Goal: Use online tool/utility: Utilize a website feature to perform a specific function

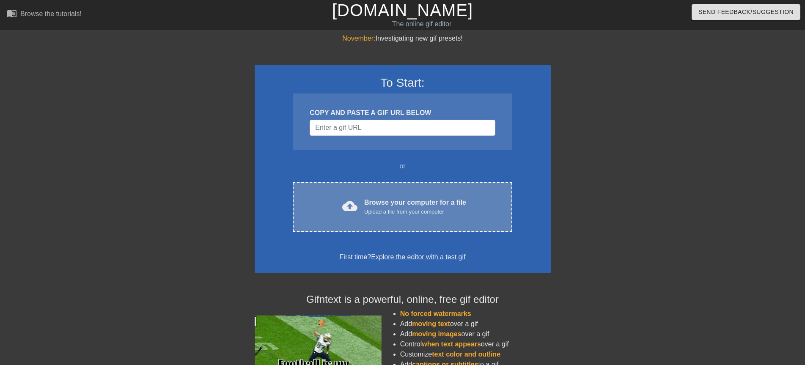
click at [378, 217] on div "cloud_upload Browse your computer for a file Upload a file from your computer C…" at bounding box center [402, 206] width 219 height 49
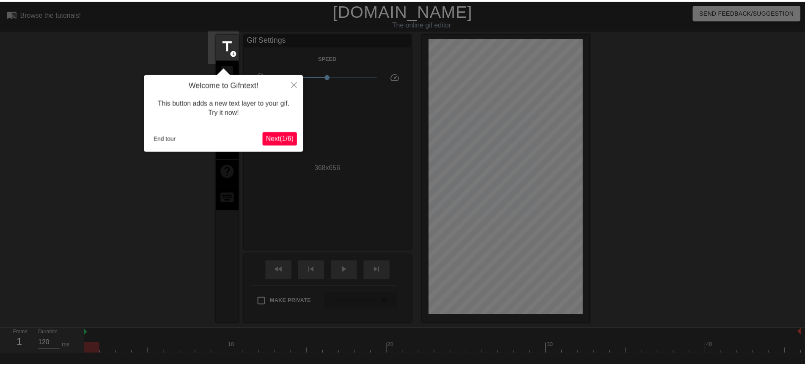
scroll to position [21, 0]
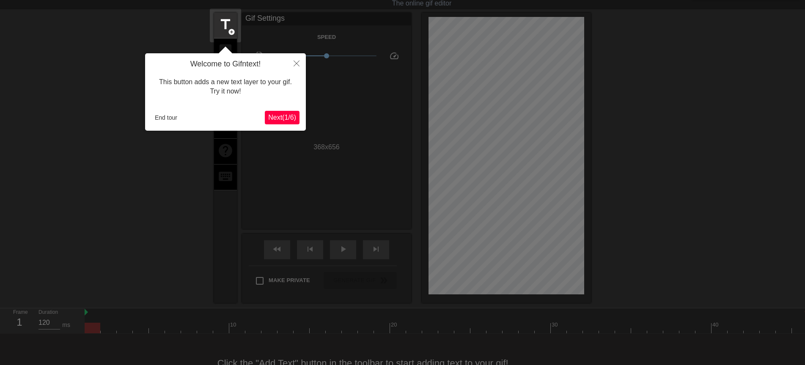
click at [281, 119] on span "Next ( 1 / 6 )" at bounding box center [282, 117] width 28 height 7
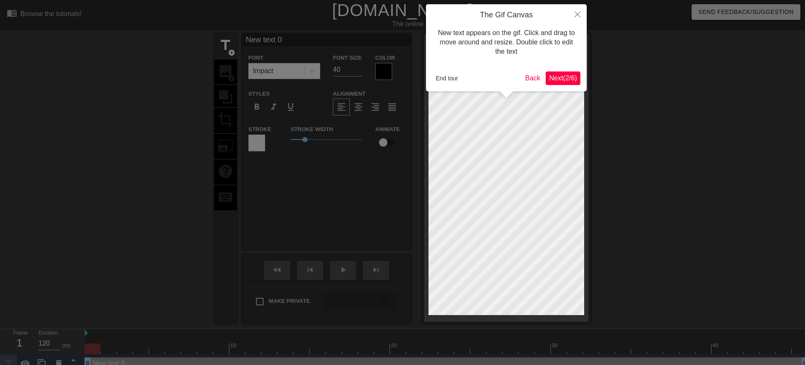
click at [557, 78] on span "Next ( 2 / 6 )" at bounding box center [563, 77] width 28 height 7
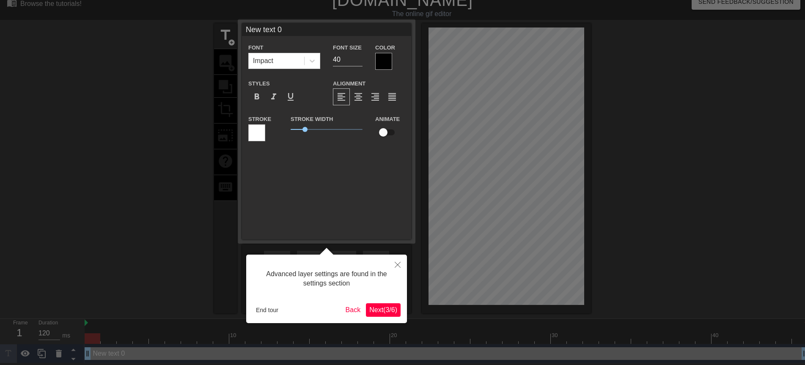
click at [378, 313] on span "Next ( 3 / 6 )" at bounding box center [383, 309] width 28 height 7
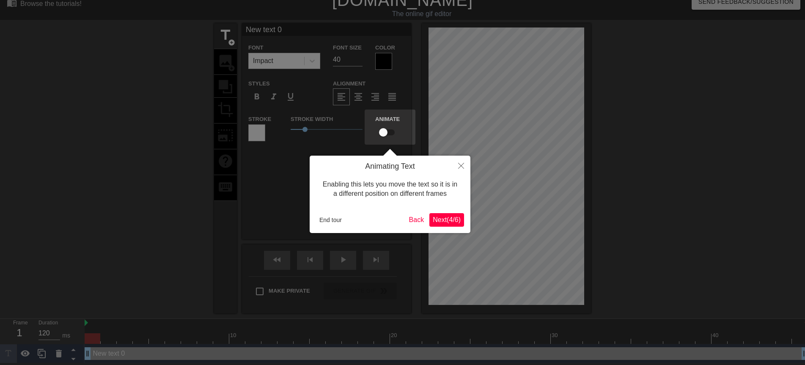
scroll to position [0, 0]
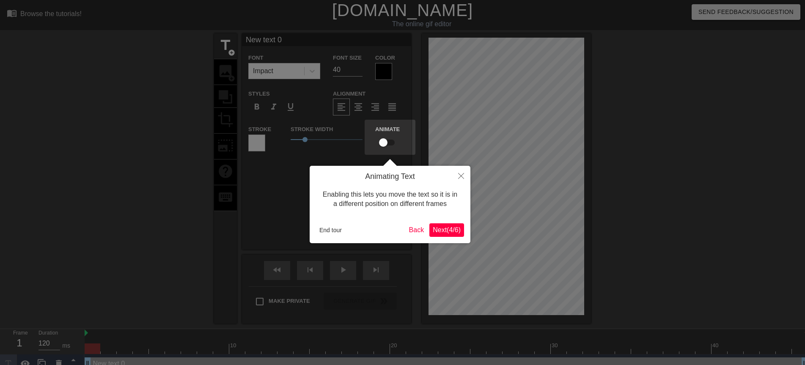
click at [444, 233] on span "Next ( 4 / 6 )" at bounding box center [447, 229] width 28 height 7
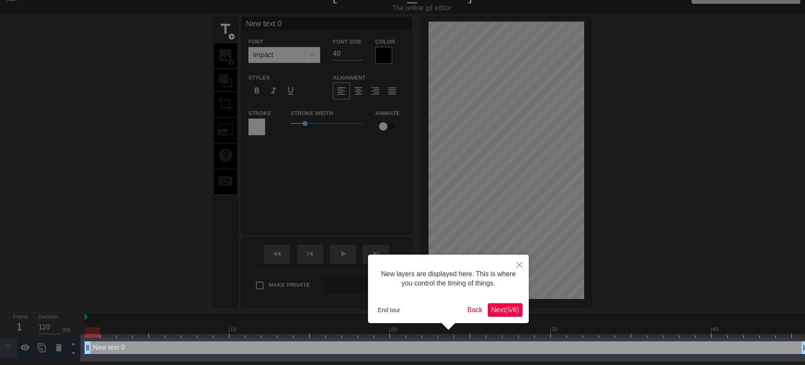
click at [495, 309] on span "Next ( 5 / 6 )" at bounding box center [505, 309] width 28 height 7
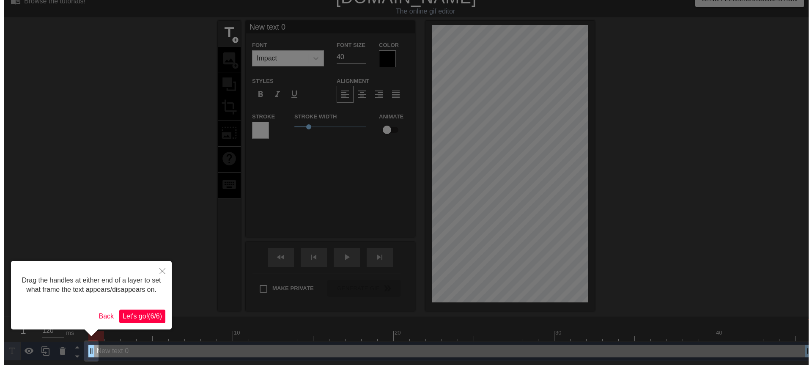
scroll to position [0, 0]
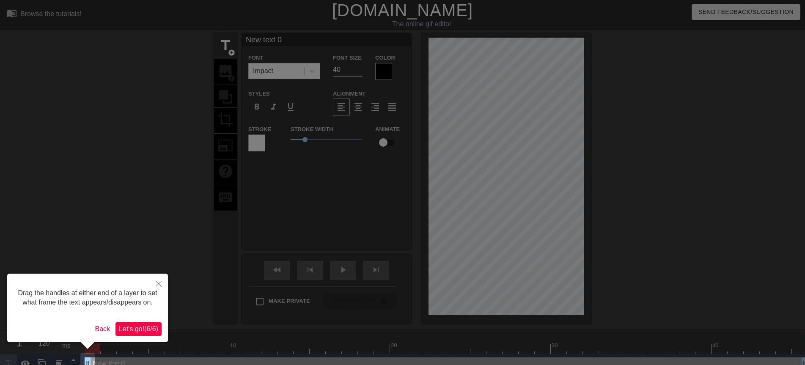
click at [147, 326] on span "Let's go! ( 6 / 6 )" at bounding box center [138, 328] width 39 height 7
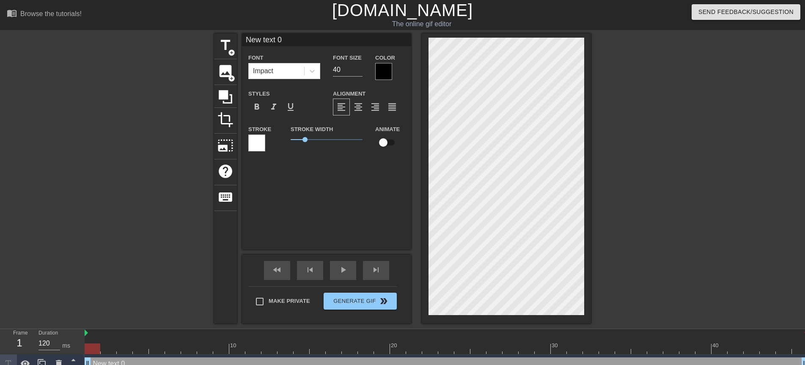
click at [285, 42] on input "New text 0" at bounding box center [326, 39] width 169 height 13
type input "N"
click at [255, 39] on input "[PERSON_NAME]" at bounding box center [326, 39] width 169 height 13
drag, startPoint x: 256, startPoint y: 40, endPoint x: 262, endPoint y: 40, distance: 5.9
click at [262, 40] on input "[PERSON_NAME]" at bounding box center [326, 39] width 169 height 13
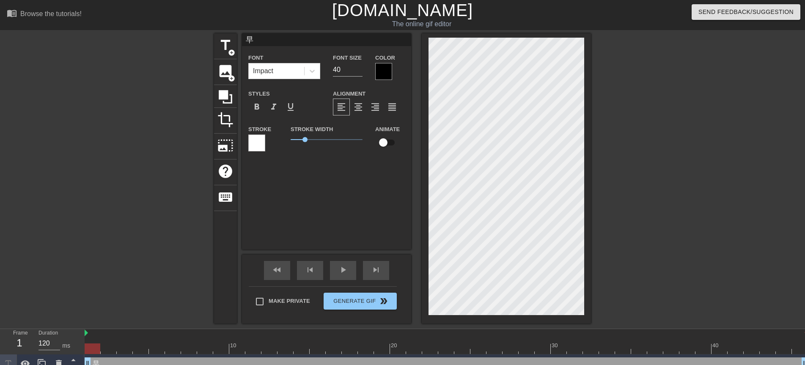
type input "早"
click at [380, 75] on div at bounding box center [383, 71] width 17 height 17
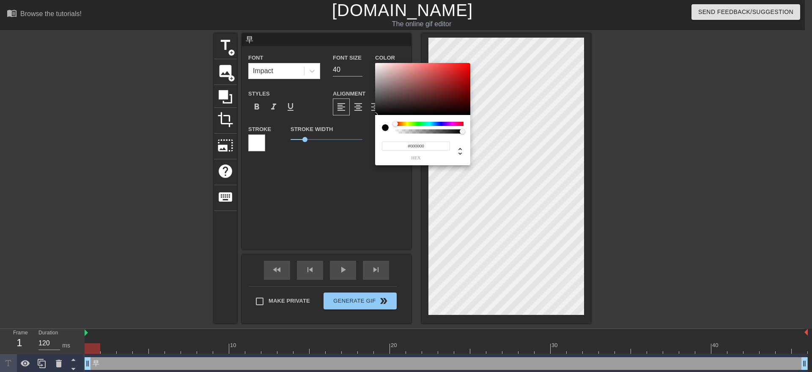
type input "#E30E0E"
click at [464, 69] on div at bounding box center [422, 89] width 95 height 52
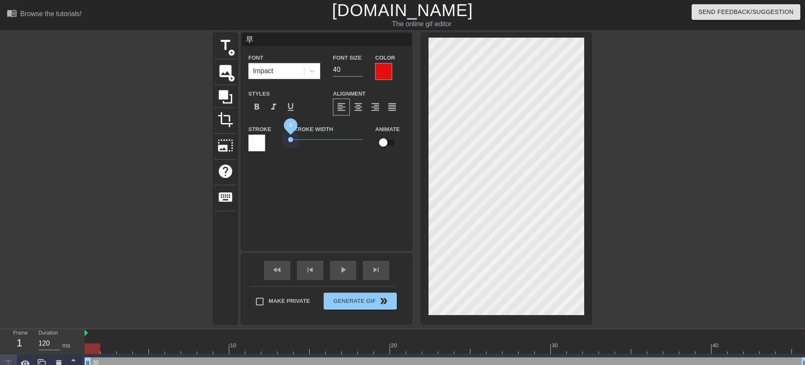
drag, startPoint x: 304, startPoint y: 139, endPoint x: 262, endPoint y: 134, distance: 42.6
click at [262, 134] on div "Stroke Stroke Width 0 Animate" at bounding box center [326, 141] width 169 height 35
click at [255, 103] on span "format_bold" at bounding box center [257, 107] width 10 height 10
click at [360, 69] on input "65" at bounding box center [348, 70] width 30 height 14
click at [360, 69] on input "66" at bounding box center [348, 70] width 30 height 14
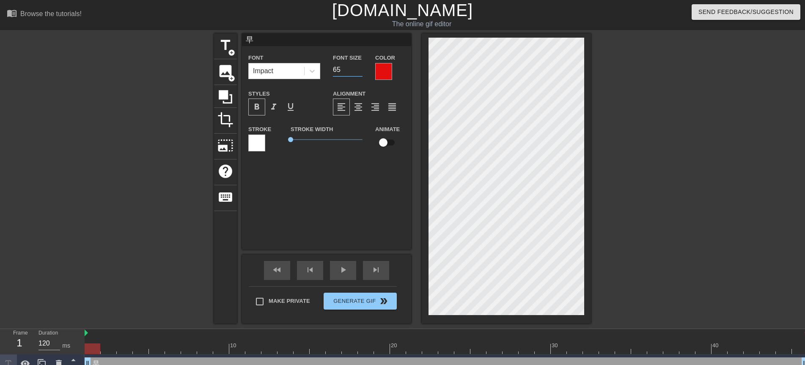
type input "65"
click at [359, 72] on input "65" at bounding box center [348, 70] width 30 height 14
click at [265, 38] on input "早" at bounding box center [326, 39] width 169 height 13
click at [226, 46] on span "title" at bounding box center [225, 45] width 16 height 16
type input "New text 1"
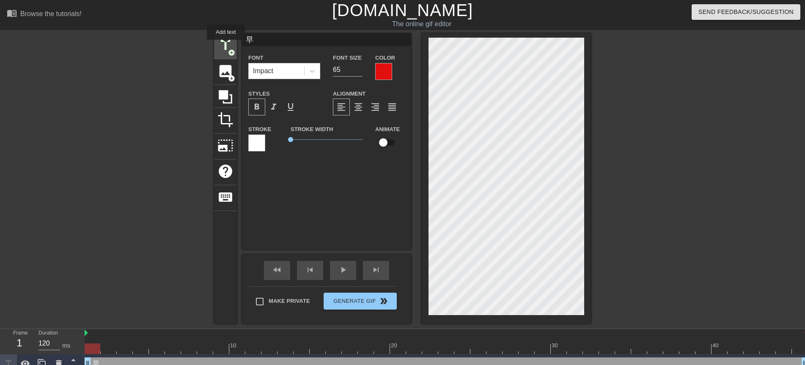
type input "40"
drag, startPoint x: 286, startPoint y: 39, endPoint x: 238, endPoint y: 36, distance: 47.9
click at [238, 36] on div "title add_circle image add_circle crop photo_size_select_large help keyboard Ne…" at bounding box center [402, 178] width 377 height 290
type input "安"
click at [378, 74] on div at bounding box center [383, 71] width 17 height 17
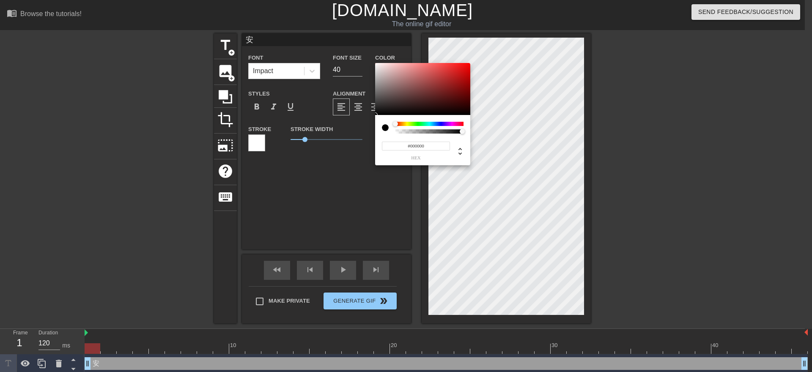
type input "#E11414"
click at [462, 69] on div at bounding box center [422, 89] width 95 height 52
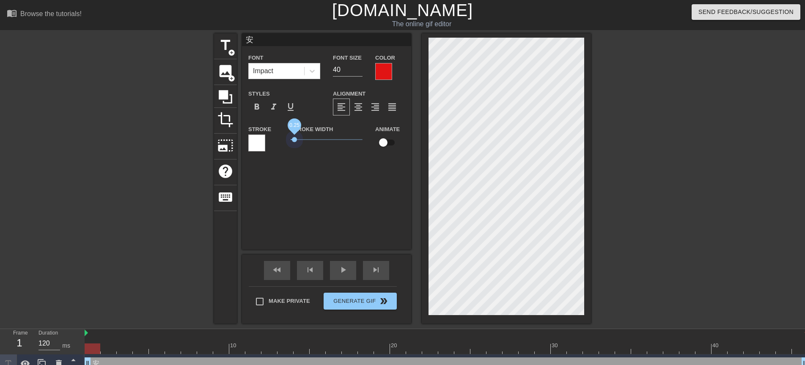
drag, startPoint x: 306, startPoint y: 137, endPoint x: 260, endPoint y: 134, distance: 45.8
click at [260, 134] on div "Stroke Stroke Width 0.25 Animate" at bounding box center [326, 141] width 169 height 35
click at [252, 101] on div "format_bold" at bounding box center [256, 107] width 17 height 17
click at [360, 69] on input "56" at bounding box center [348, 70] width 30 height 14
click at [360, 69] on input "57" at bounding box center [348, 70] width 30 height 14
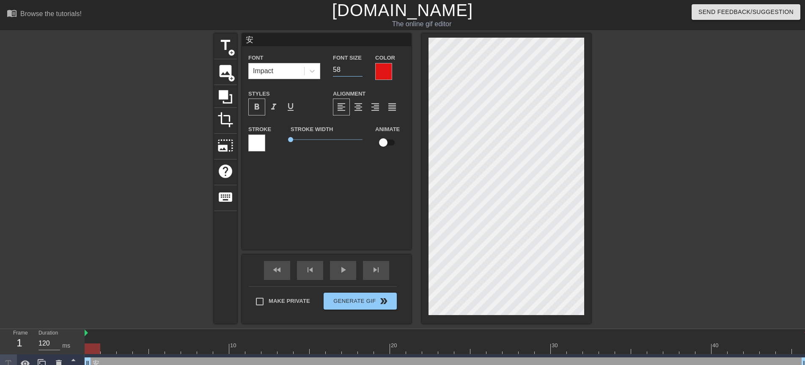
click at [360, 69] on input "58" at bounding box center [348, 70] width 30 height 14
click at [360, 69] on input "59" at bounding box center [348, 70] width 30 height 14
click at [360, 69] on input "60" at bounding box center [348, 70] width 30 height 14
click at [360, 69] on input "61" at bounding box center [348, 70] width 30 height 14
click at [360, 69] on input "62" at bounding box center [348, 70] width 30 height 14
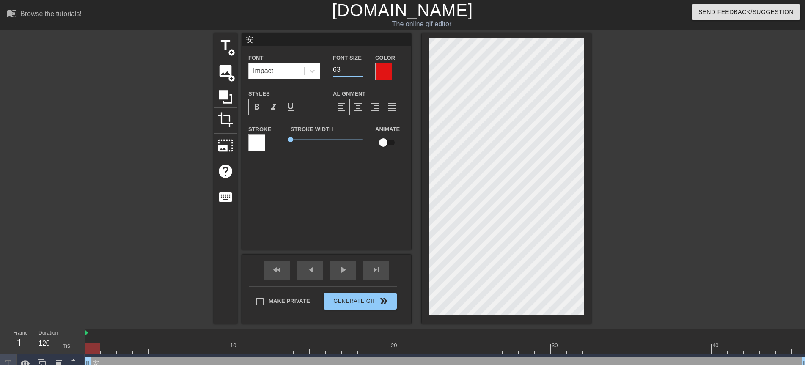
click at [360, 69] on input "63" at bounding box center [348, 70] width 30 height 14
click at [360, 69] on input "64" at bounding box center [348, 70] width 30 height 14
click at [360, 69] on input "65" at bounding box center [348, 70] width 30 height 14
click at [360, 69] on input "66" at bounding box center [348, 70] width 30 height 14
type input "65"
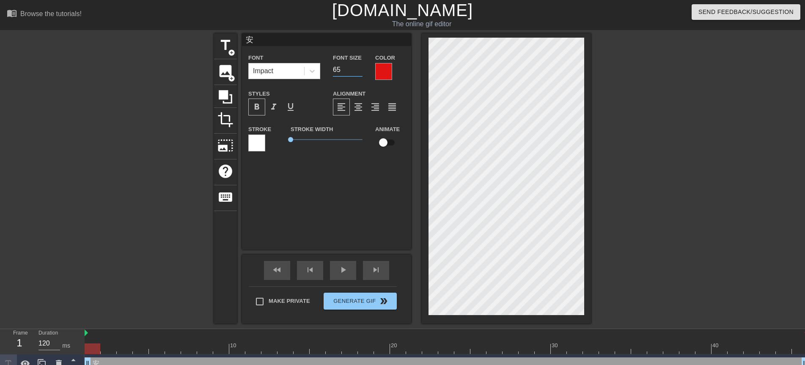
click at [360, 72] on input "65" at bounding box center [348, 70] width 30 height 14
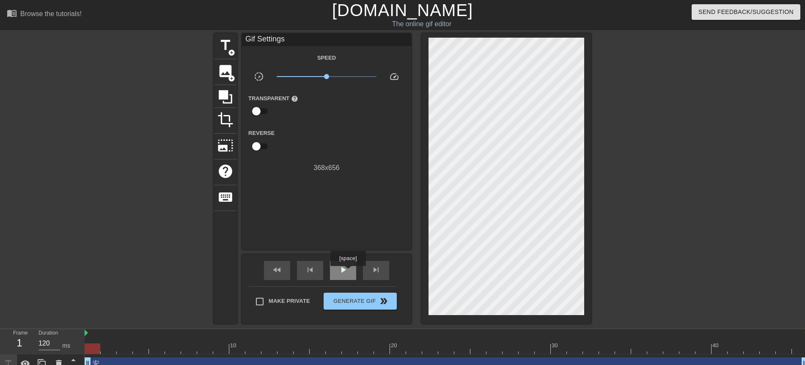
click at [348, 272] on span "play_arrow" at bounding box center [343, 270] width 10 height 10
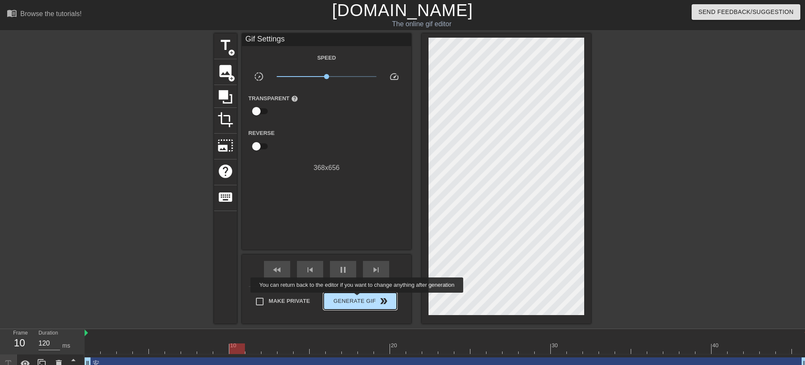
click at [359, 300] on span "Generate Gif double_arrow" at bounding box center [360, 301] width 66 height 10
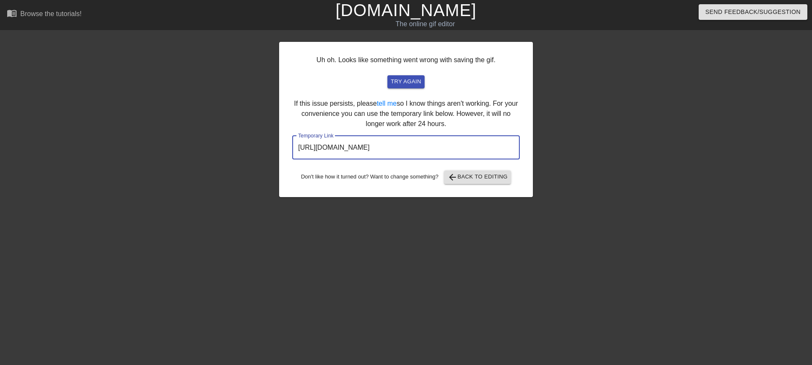
drag, startPoint x: 470, startPoint y: 148, endPoint x: 296, endPoint y: 149, distance: 174.2
click at [296, 149] on input "[URL][DOMAIN_NAME]" at bounding box center [405, 148] width 227 height 24
